Goal: Transaction & Acquisition: Purchase product/service

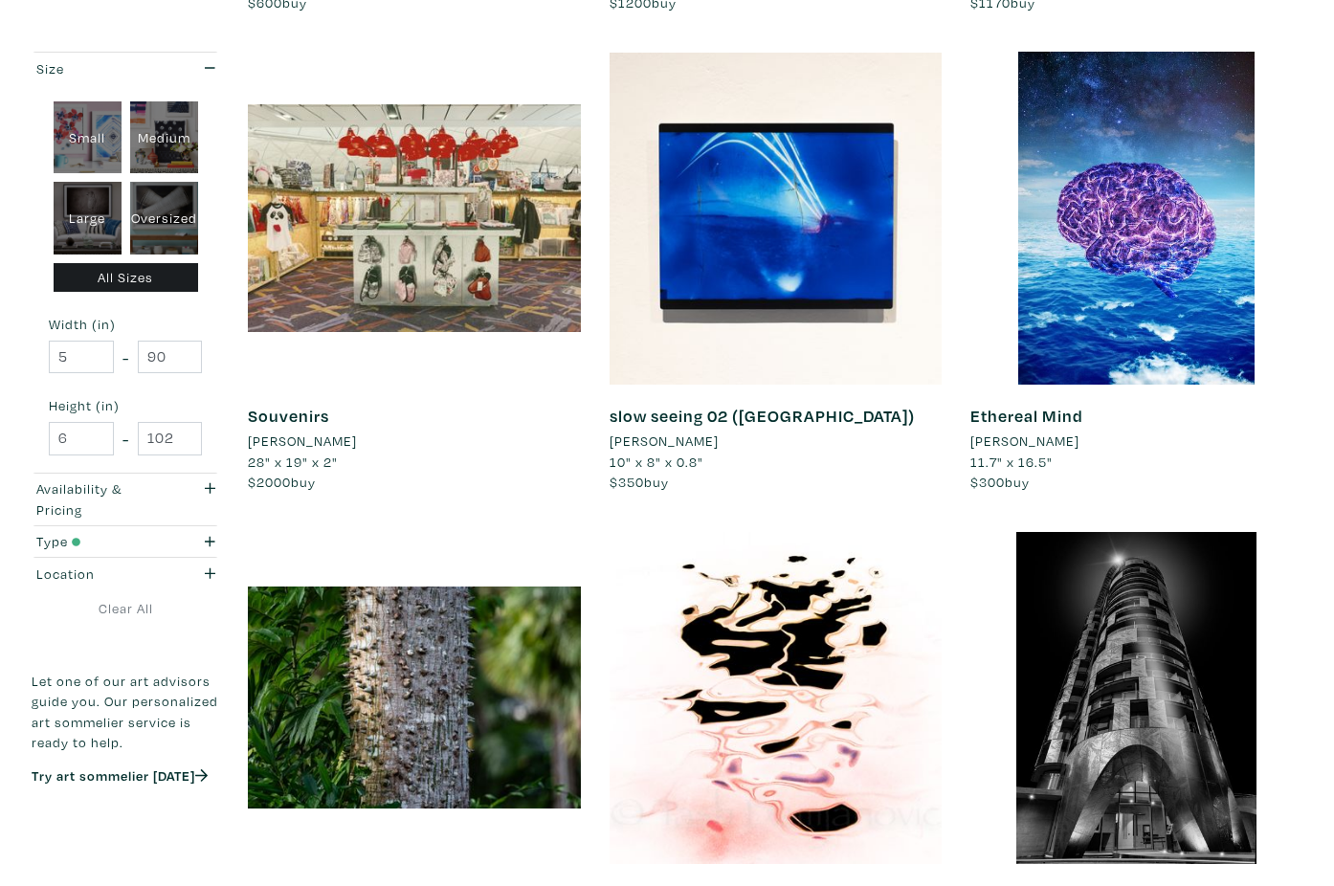
click at [107, 211] on div "Large" at bounding box center [88, 218] width 68 height 73
type input "28"
type input "48"
type input "28"
type input "48"
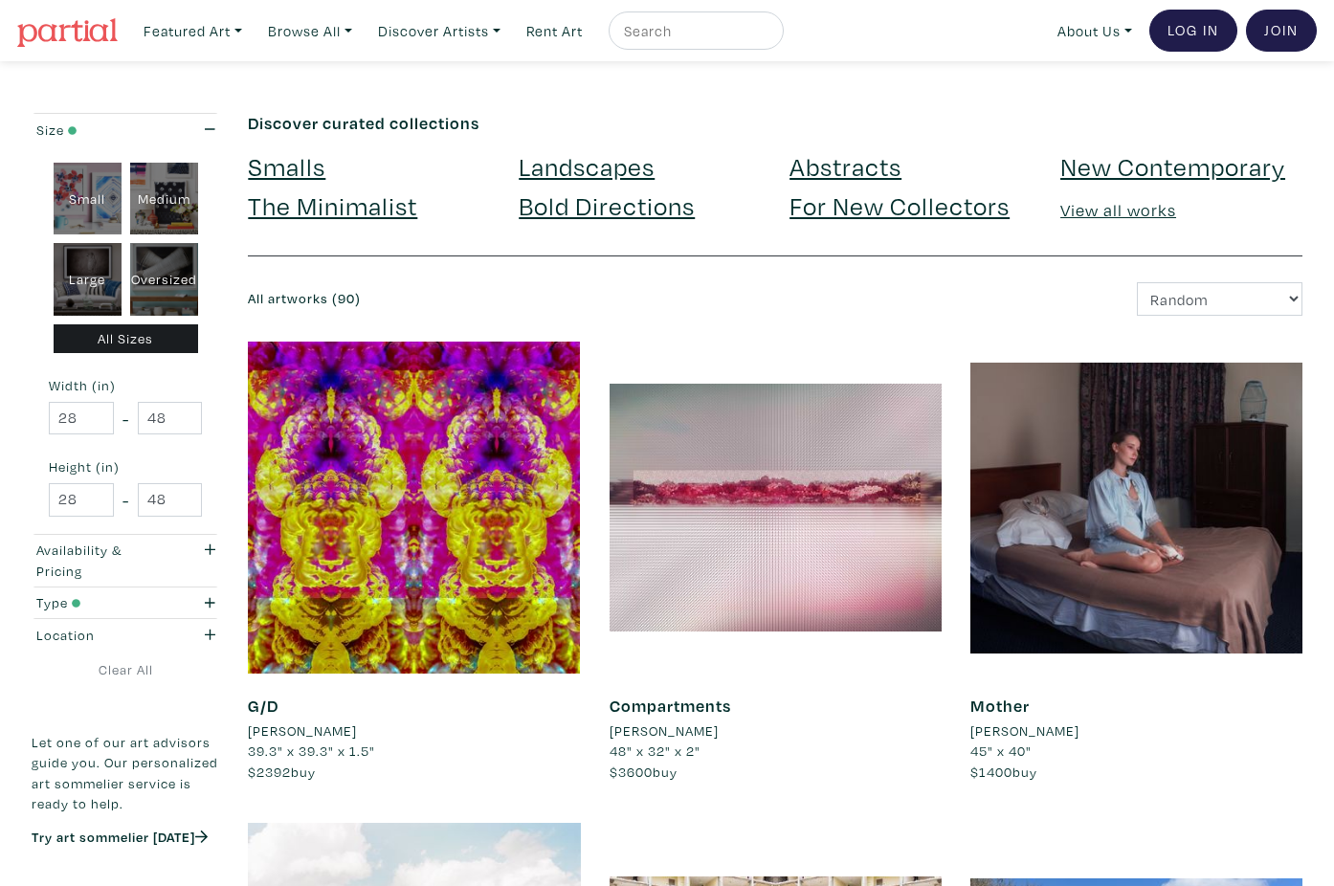
click at [155, 209] on div "Medium" at bounding box center [164, 199] width 68 height 73
type input "16"
type input "28"
type input "16"
type input "28"
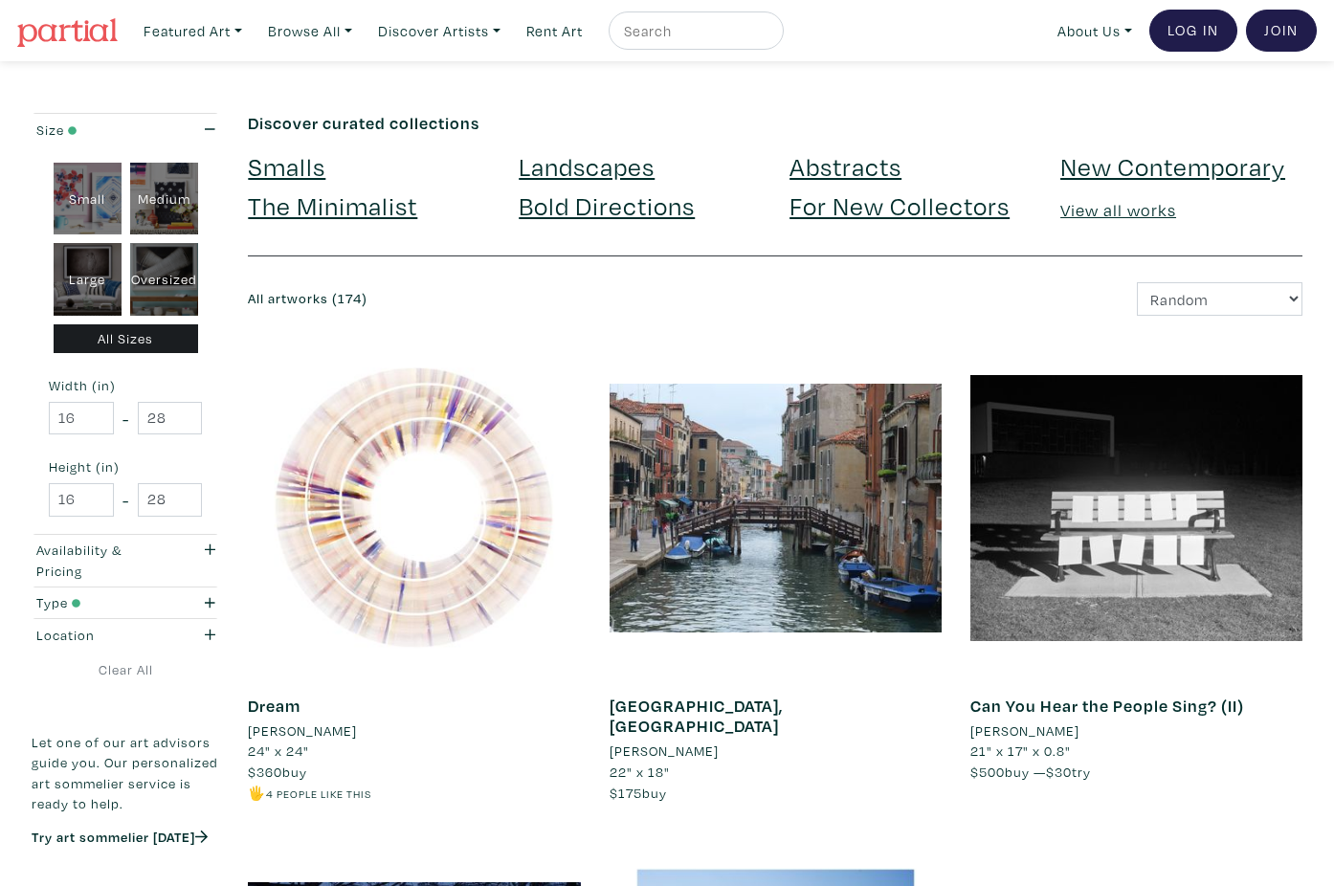
click at [106, 260] on div "Large" at bounding box center [88, 279] width 68 height 73
type input "28"
type input "48"
type input "28"
type input "48"
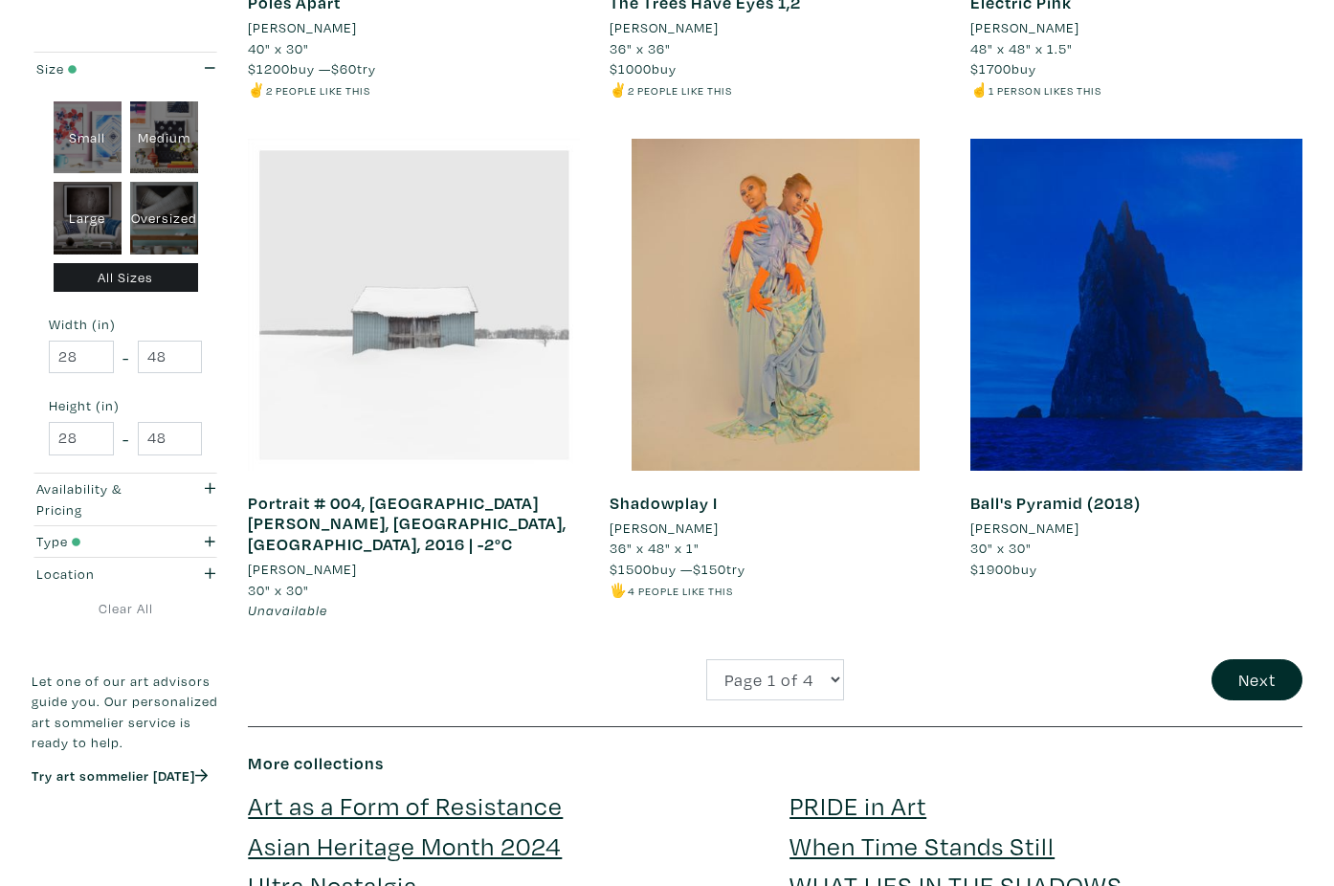
scroll to position [3662, 0]
click at [1256, 659] on button "Next" at bounding box center [1256, 679] width 91 height 41
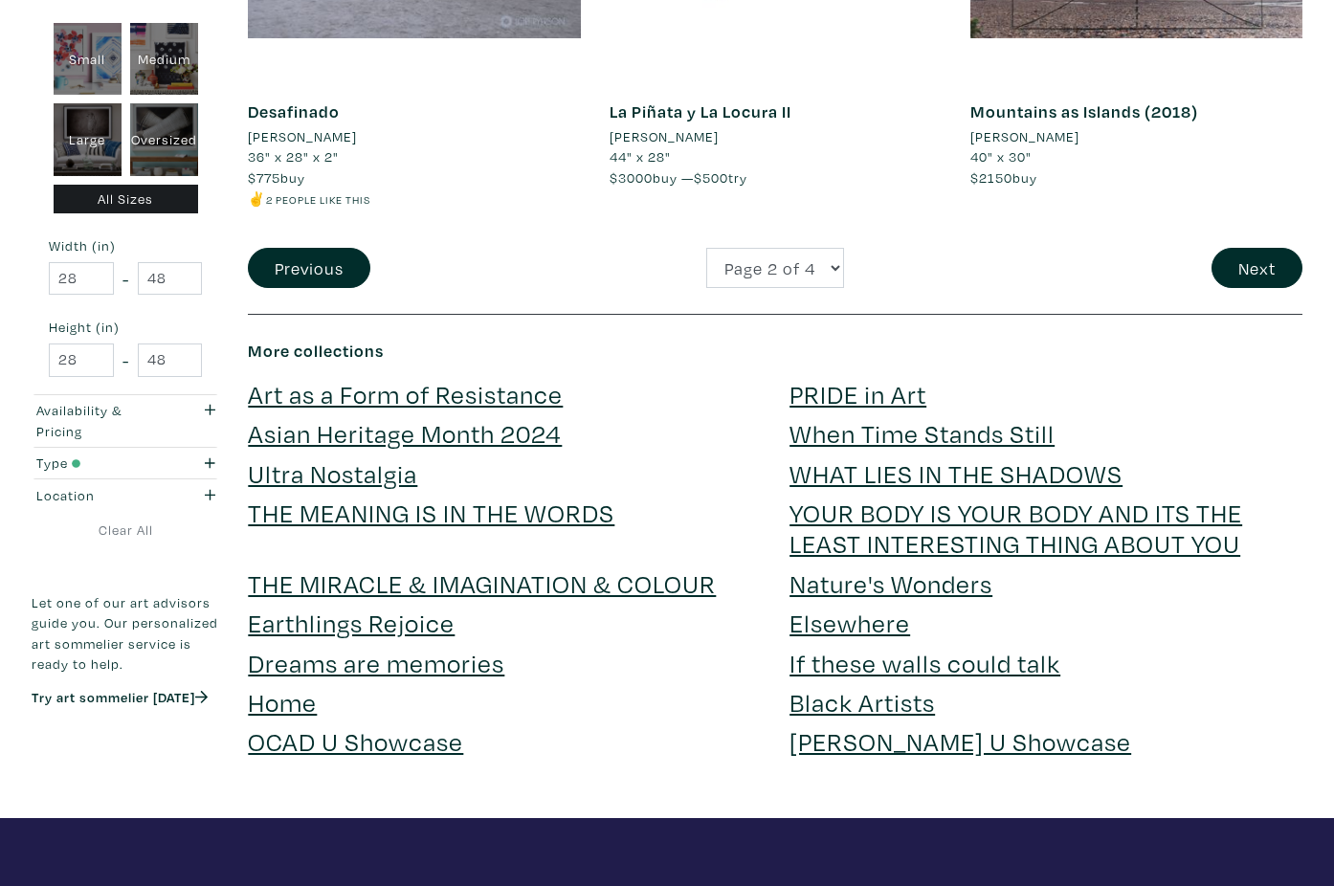
scroll to position [4277, 0]
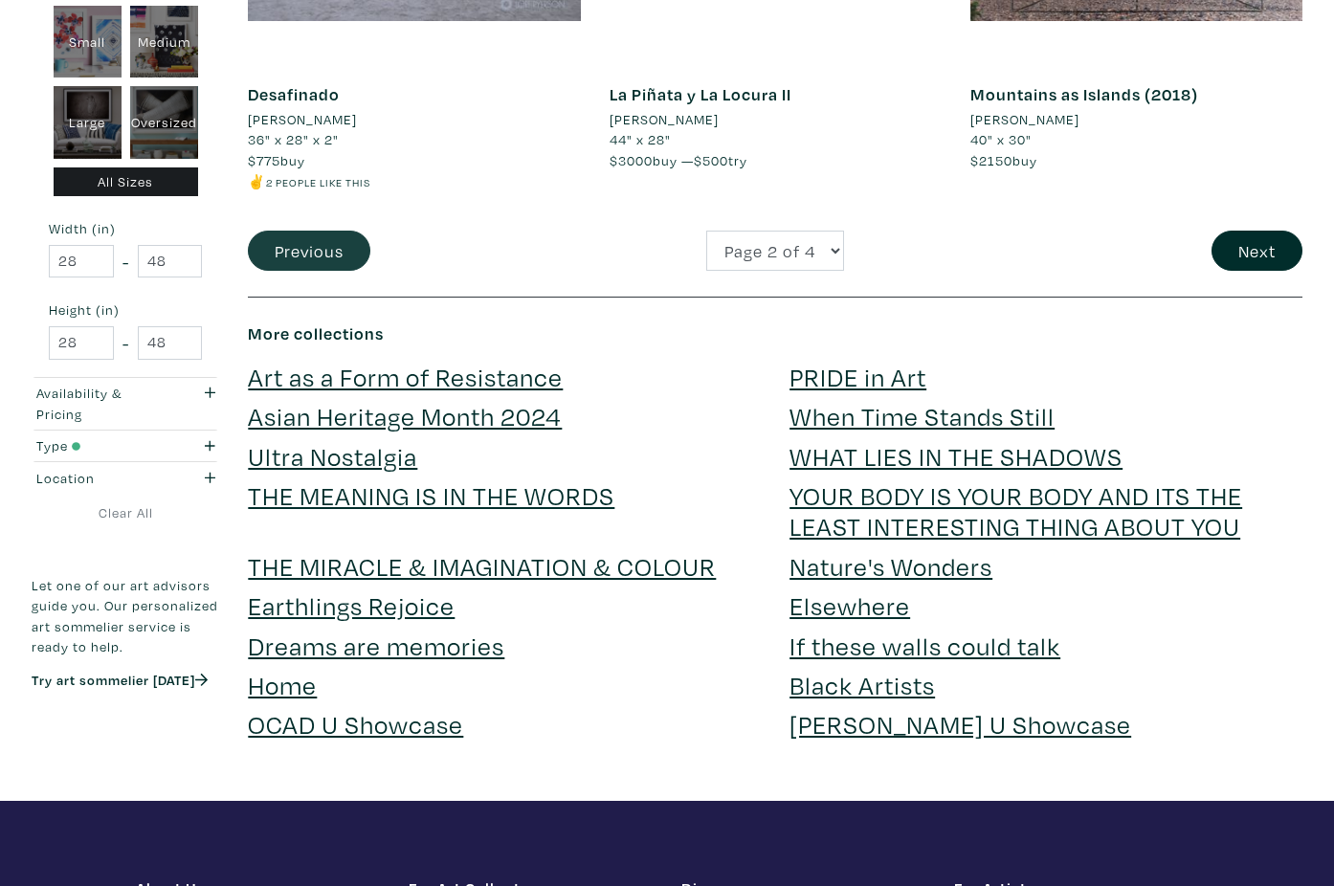
click at [321, 231] on button "Previous" at bounding box center [309, 251] width 122 height 41
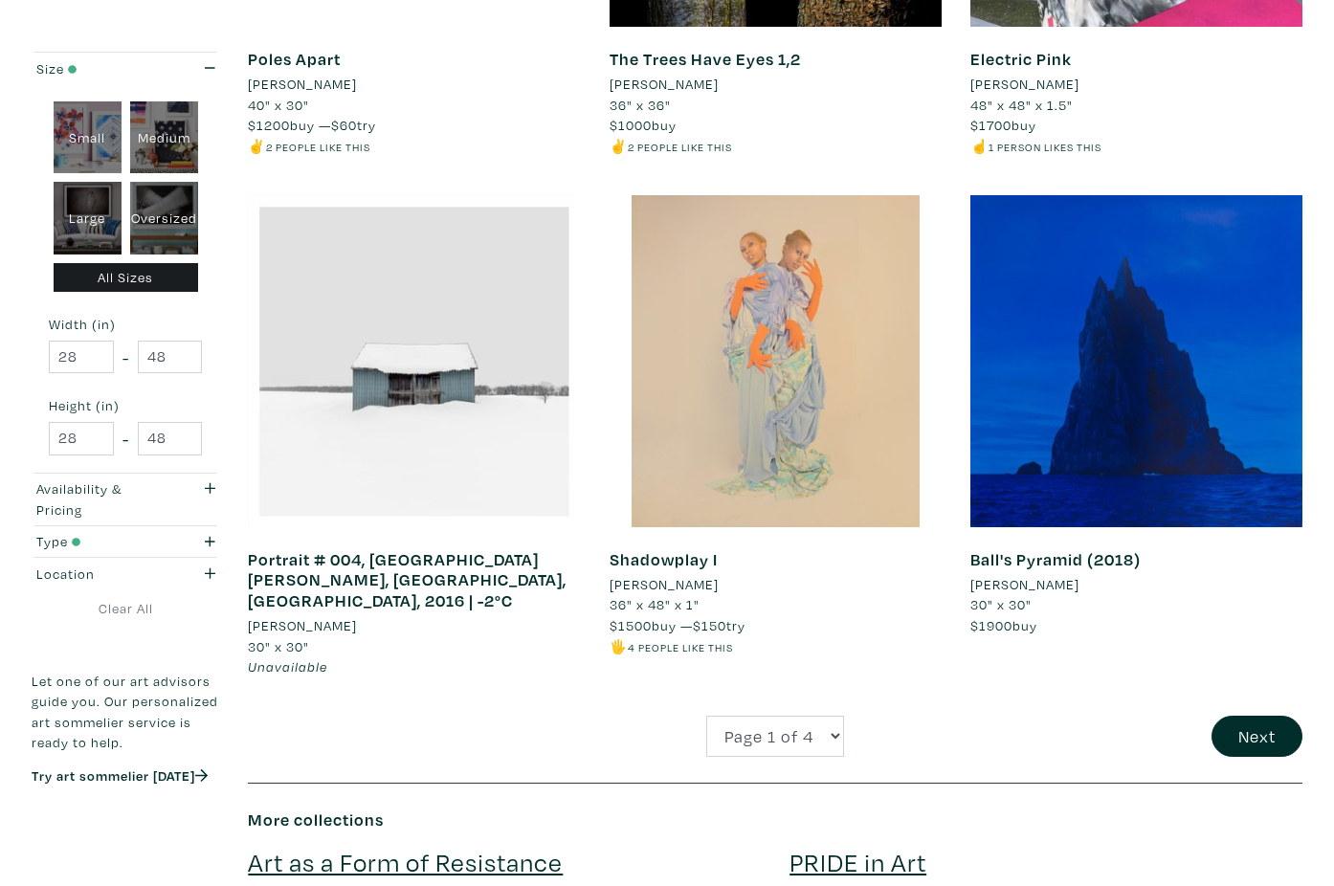
scroll to position [3671, 0]
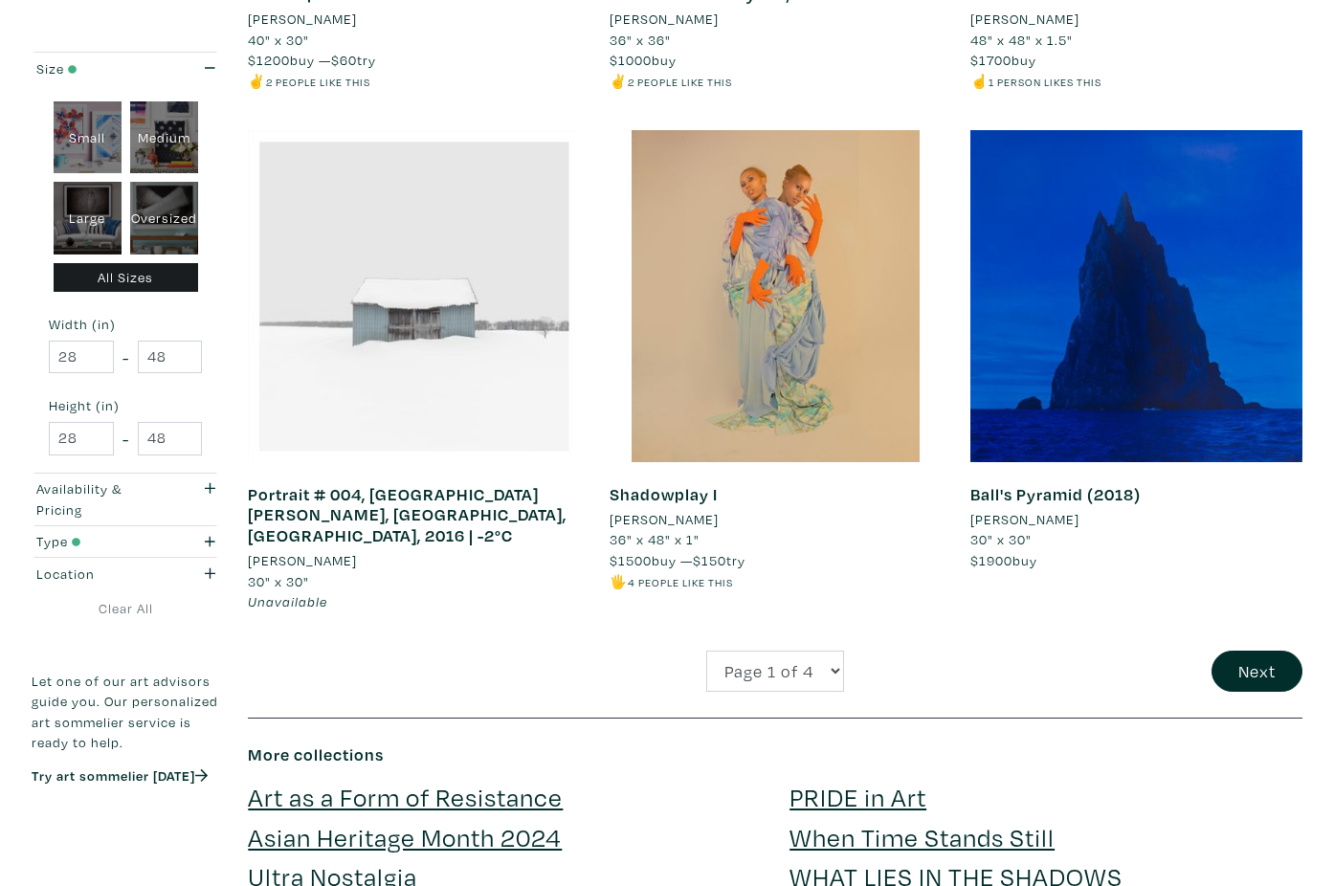
click at [395, 306] on div at bounding box center [414, 296] width 332 height 332
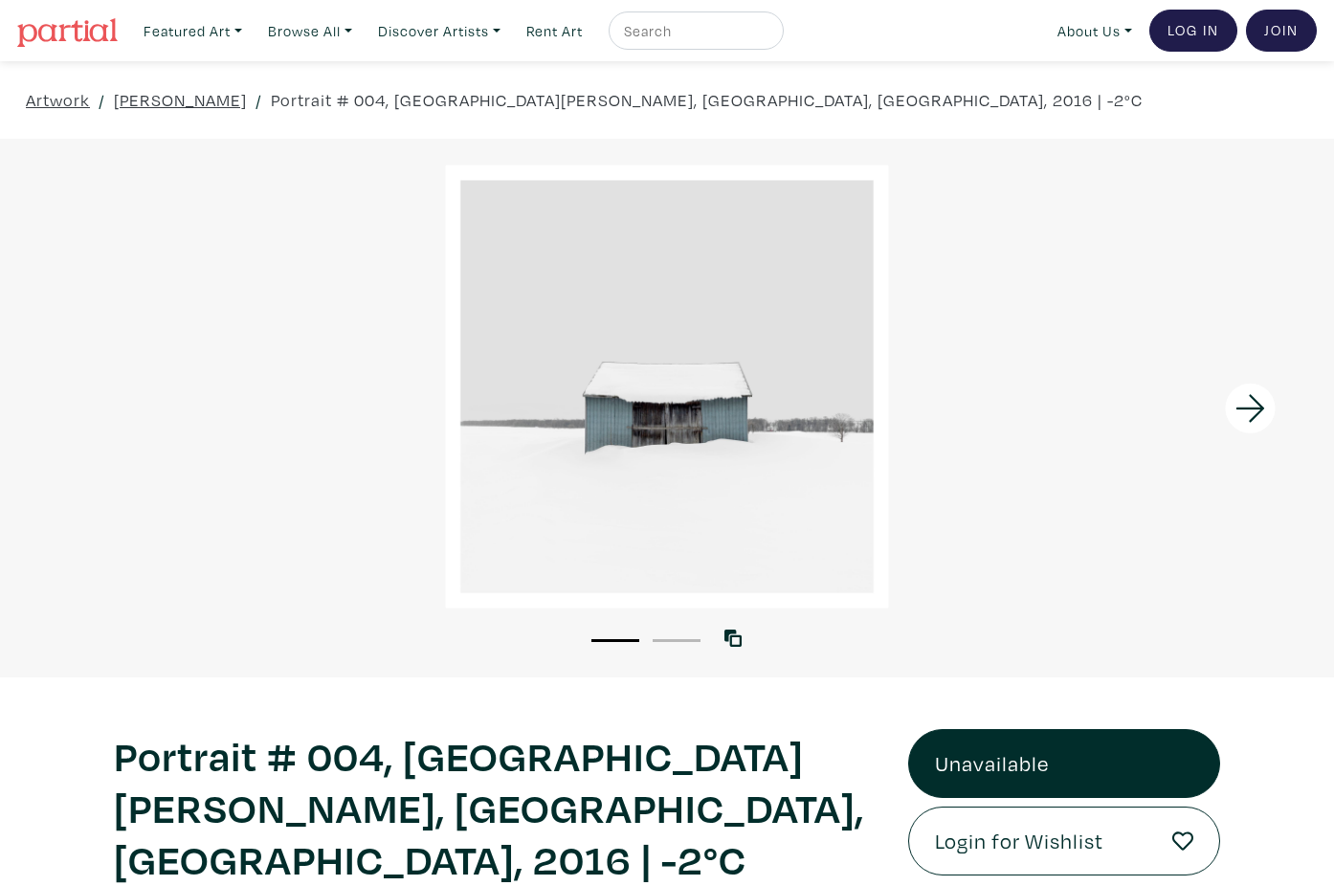
click at [1242, 413] on icon at bounding box center [1250, 409] width 65 height 52
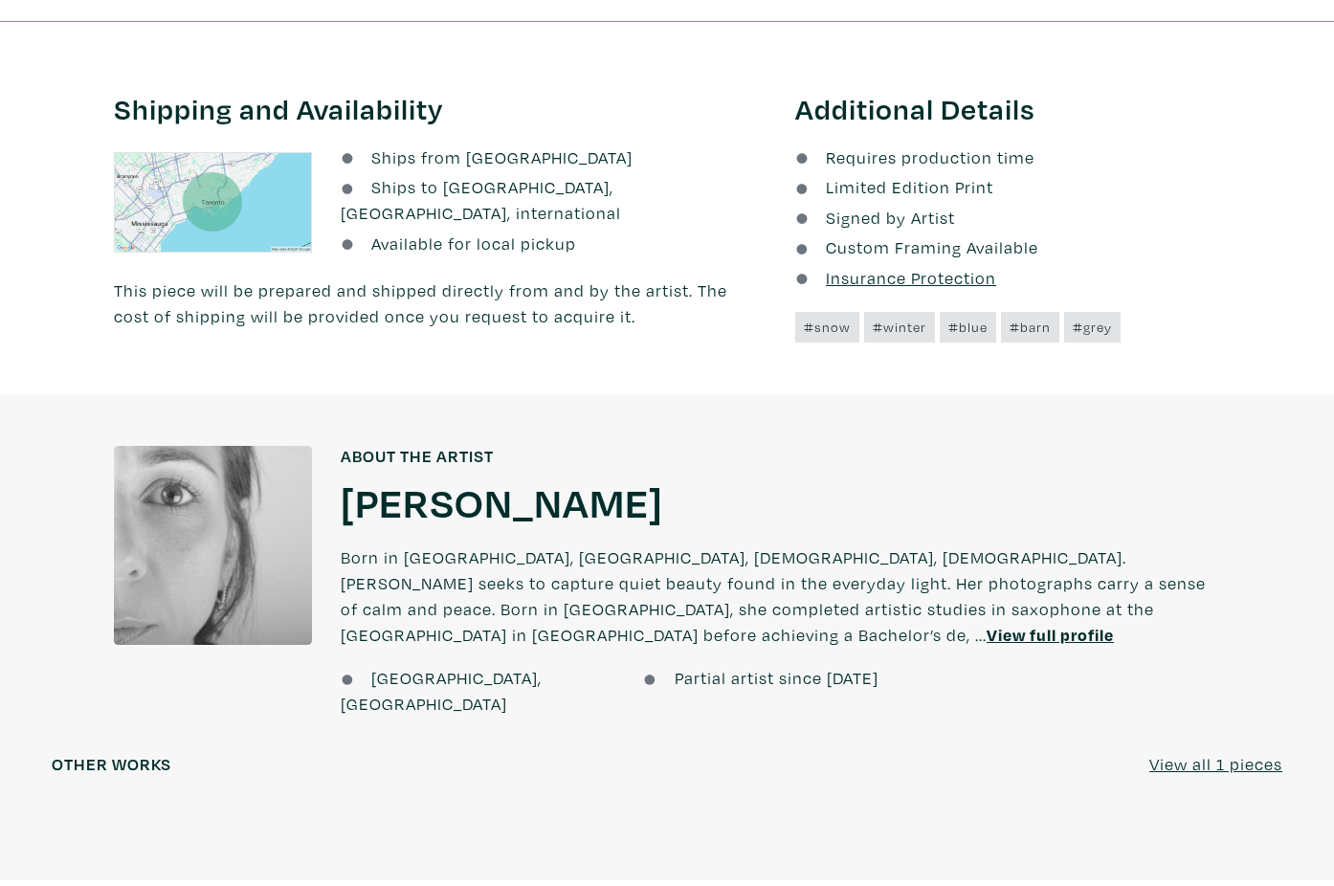
scroll to position [1508, 0]
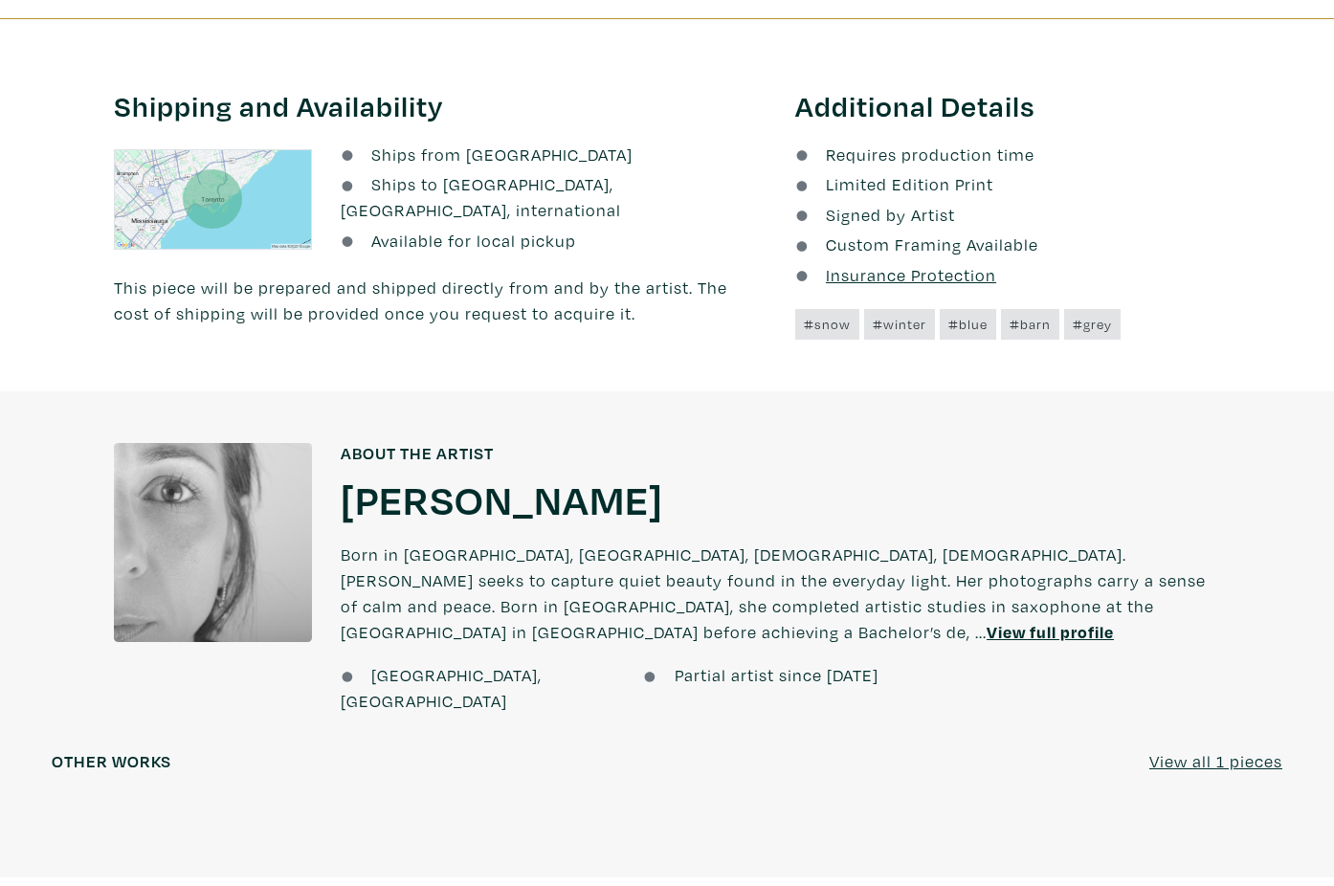
click at [1114, 621] on u "View full profile" at bounding box center [1049, 632] width 127 height 22
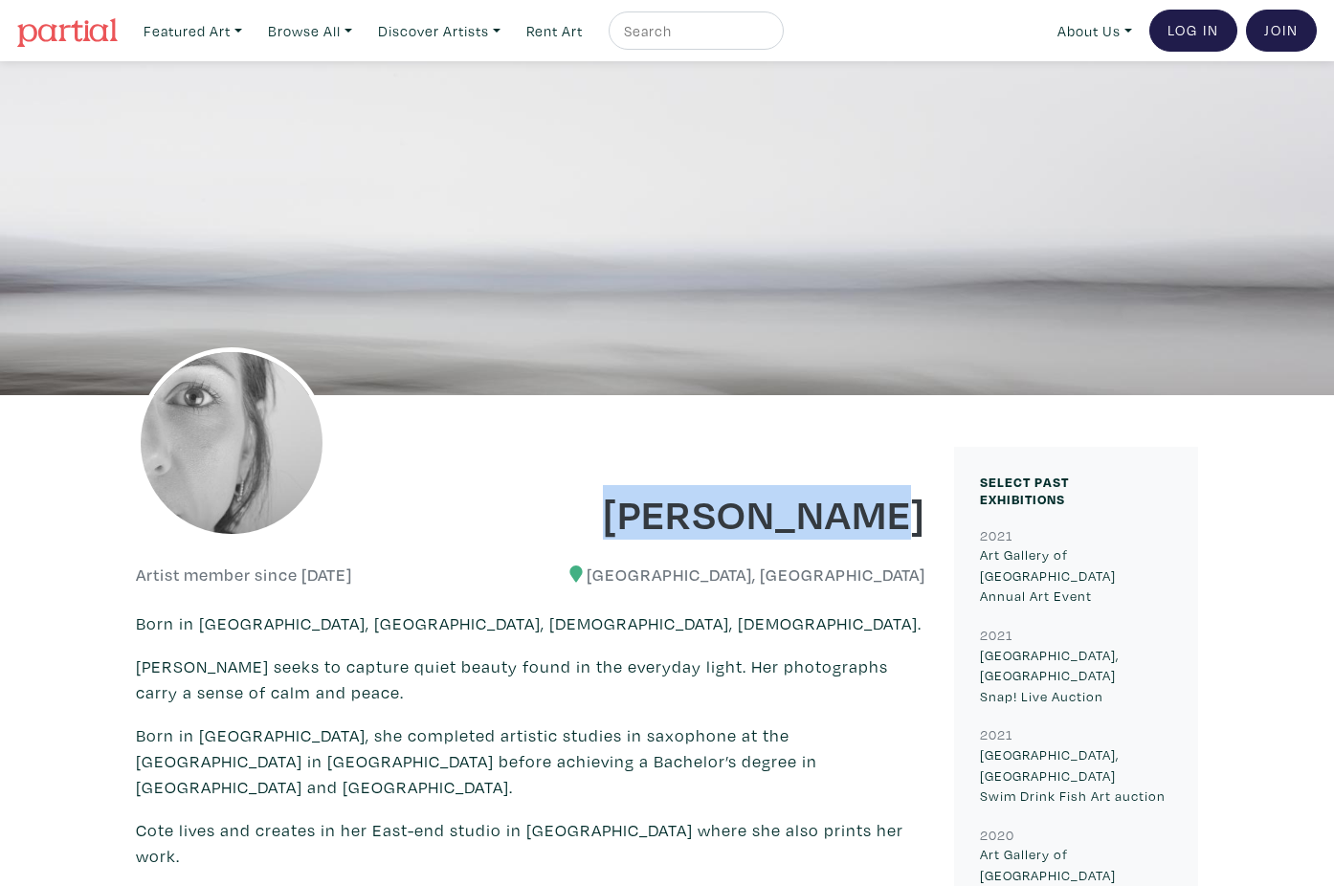
drag, startPoint x: 682, startPoint y: 514, endPoint x: 927, endPoint y: 516, distance: 244.9
click at [927, 516] on div "[PERSON_NAME]" at bounding box center [735, 499] width 409 height 77
copy h1 "[PERSON_NAME]"
